Goal: Task Accomplishment & Management: Use online tool/utility

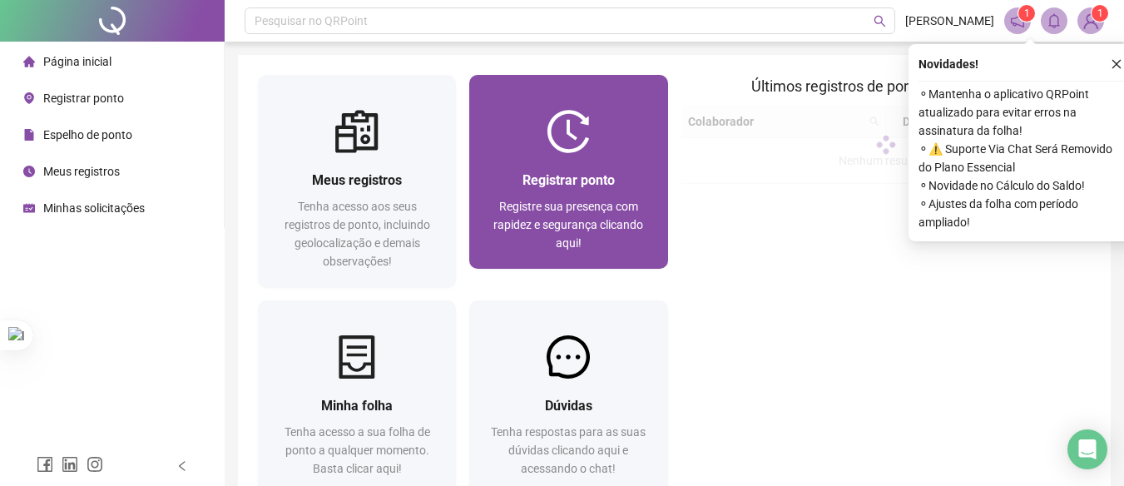
click at [564, 181] on span "Registrar ponto" at bounding box center [568, 180] width 92 height 16
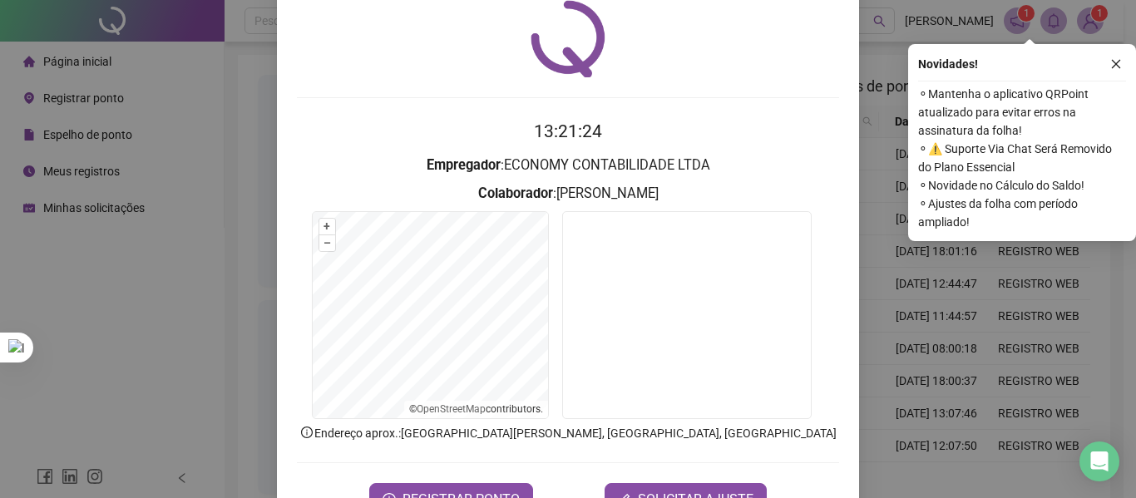
scroll to position [115, 0]
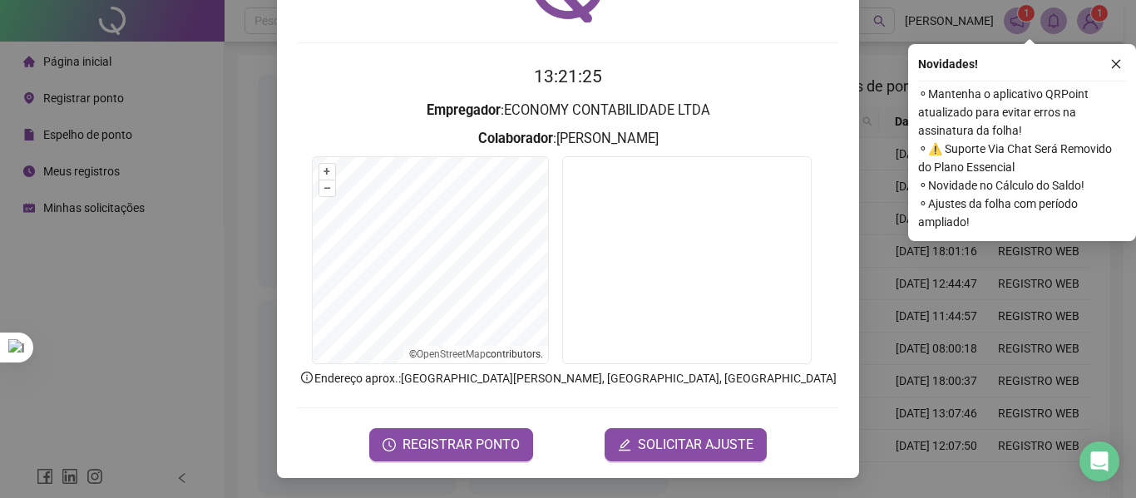
click at [482, 465] on div "Registro de ponto web 13:21:25 Empregador : ECONOMY CONTABILIDADE LTDA Colabora…" at bounding box center [568, 190] width 582 height 576
click at [457, 456] on button "REGISTRAR PONTO" at bounding box center [451, 444] width 164 height 33
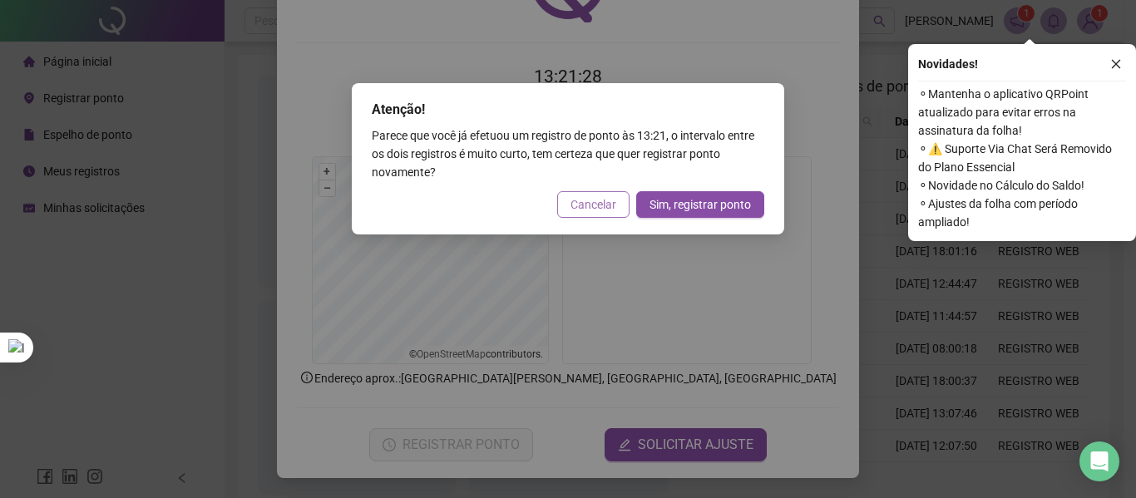
click at [591, 214] on button "Cancelar" at bounding box center [593, 204] width 72 height 27
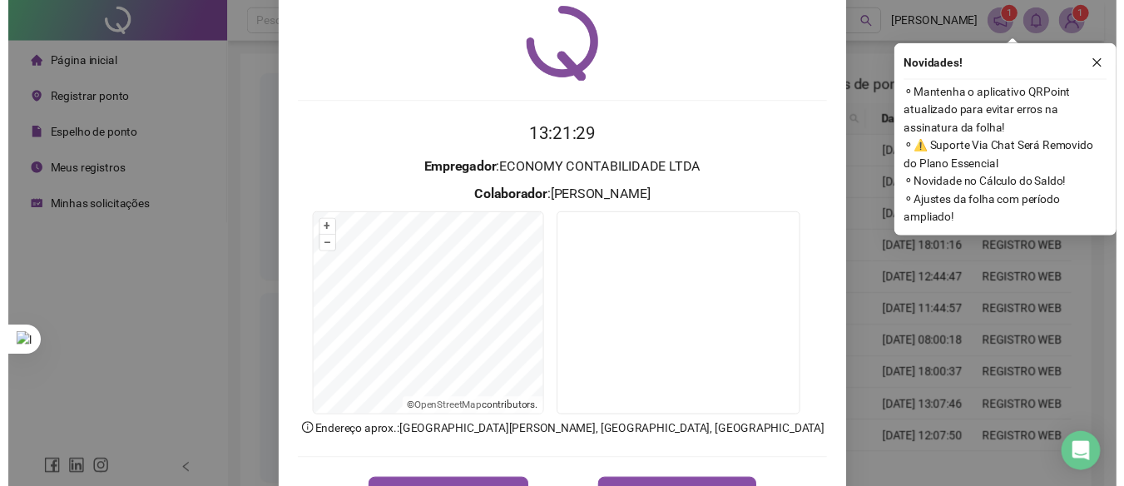
scroll to position [0, 0]
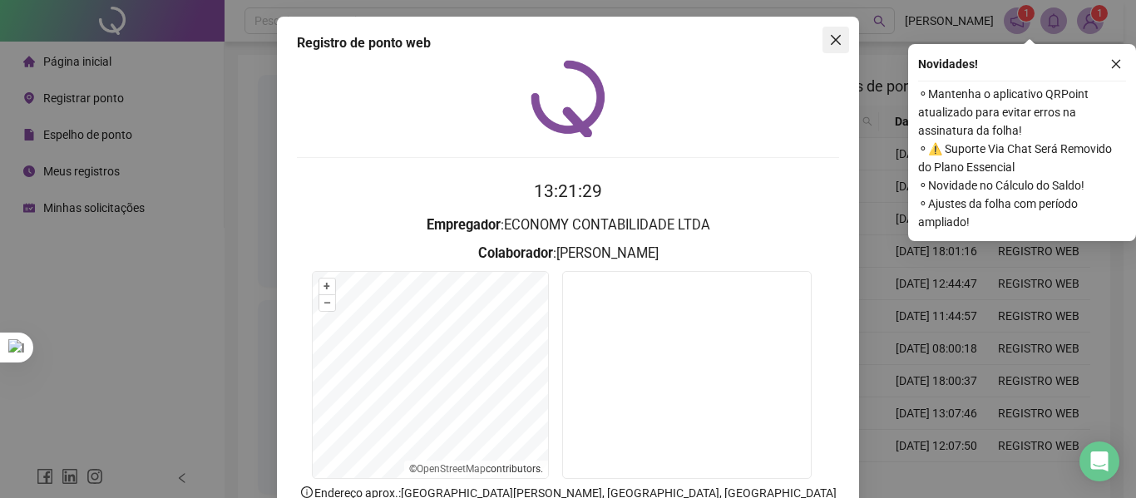
click at [829, 34] on icon "close" at bounding box center [835, 39] width 13 height 13
